Goal: Browse casually: Explore the website without a specific task or goal

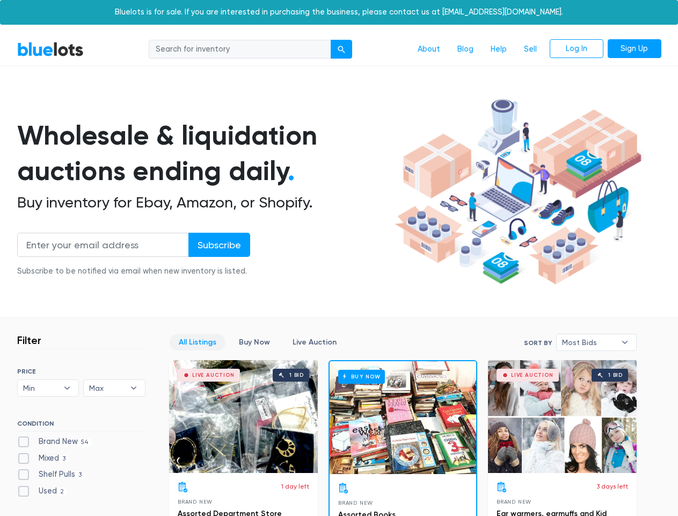
click at [342, 49] on div "submit" at bounding box center [342, 50] width 8 height 8
click at [219, 244] on input "Subscribe" at bounding box center [220, 245] width 62 height 24
click at [48, 388] on span "Min" at bounding box center [40, 388] width 35 height 16
click at [114, 388] on span "Max" at bounding box center [106, 388] width 35 height 16
click at [597, 342] on span "Most Bids" at bounding box center [589, 342] width 54 height 16
